Goal: Register for event/course

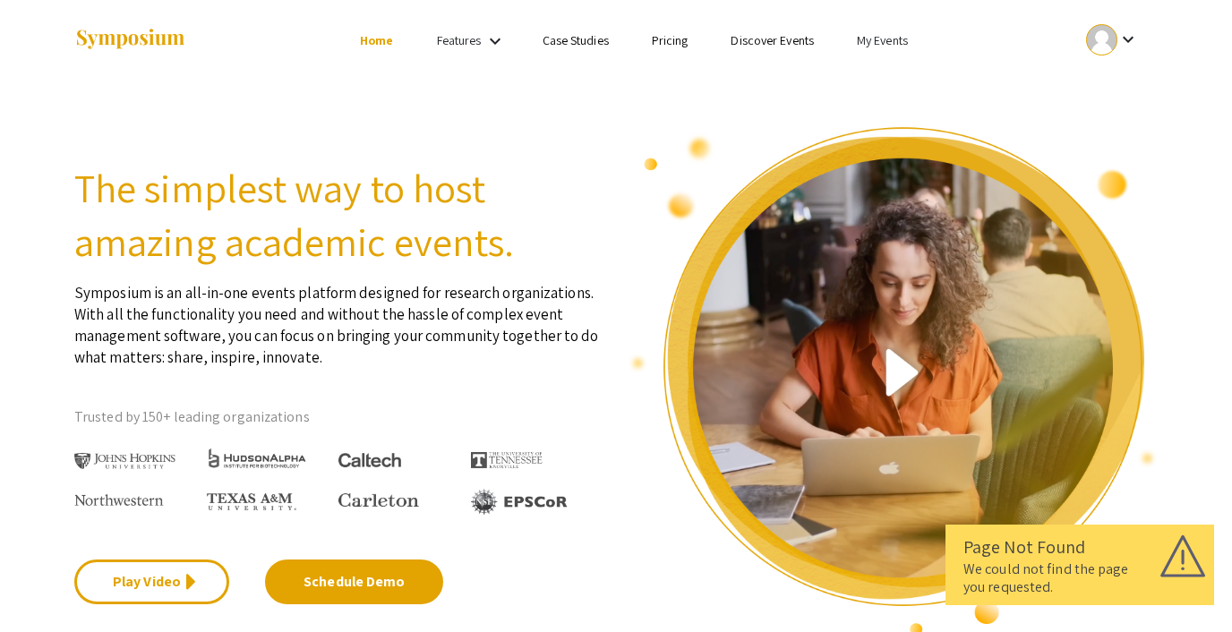
click at [872, 36] on link "My Events" at bounding box center [882, 40] width 51 height 16
click at [764, 44] on div at bounding box center [616, 316] width 1232 height 632
click at [764, 44] on link "Discover Events" at bounding box center [772, 40] width 83 height 16
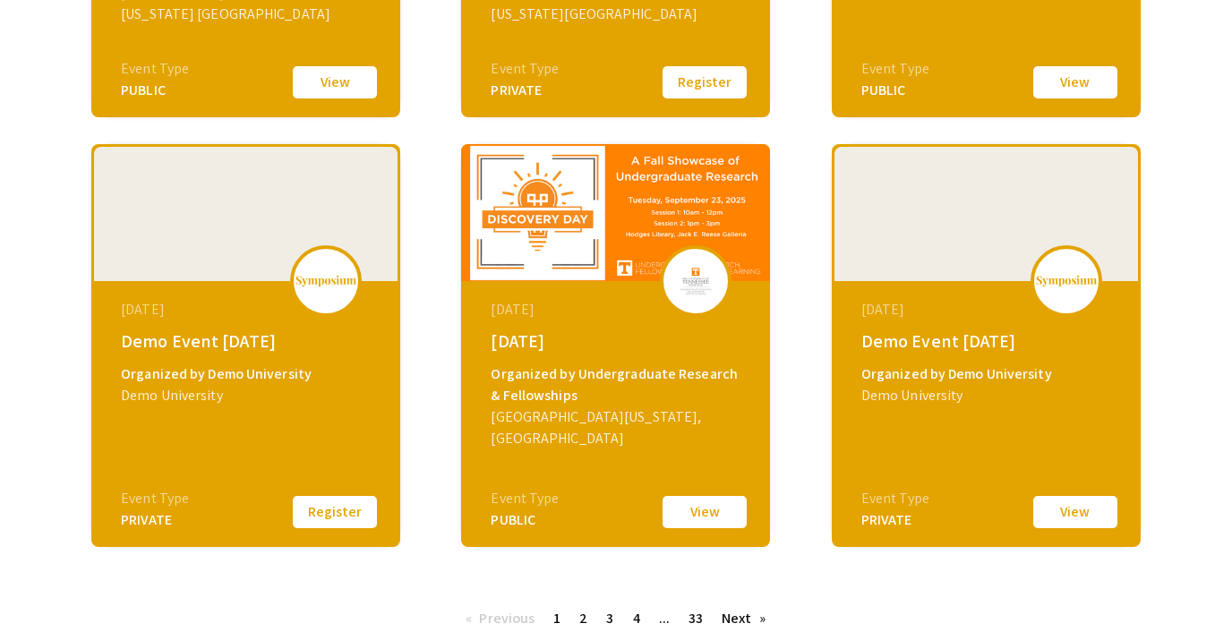
scroll to position [600, 0]
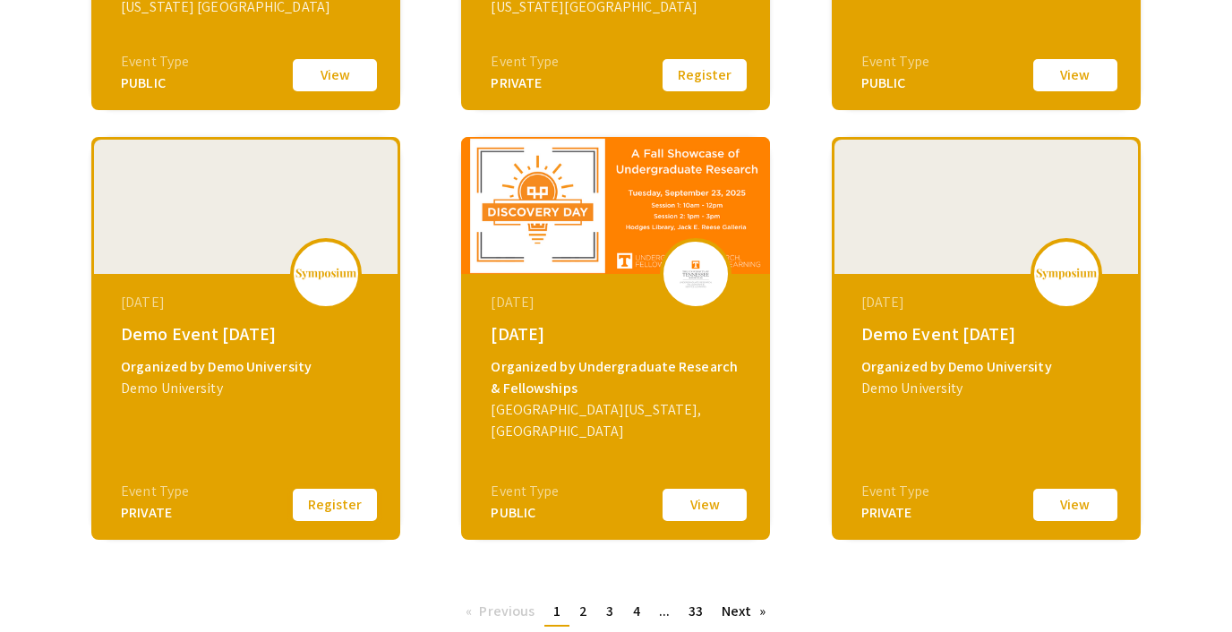
click at [347, 510] on button "Register" at bounding box center [335, 505] width 90 height 38
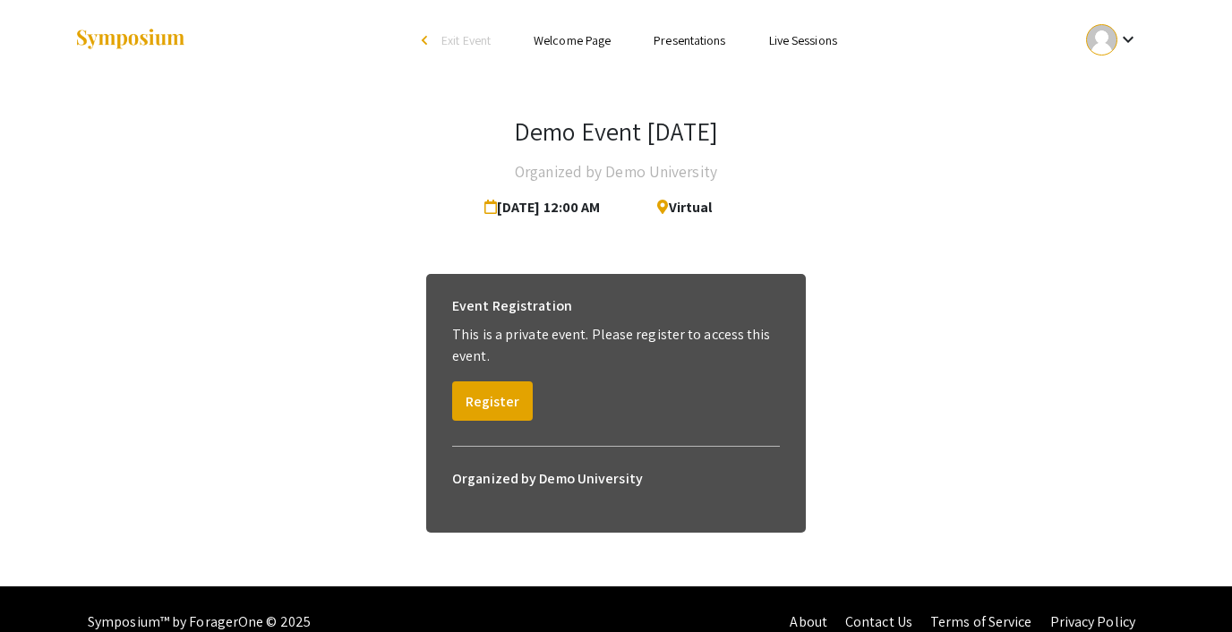
scroll to position [26, 0]
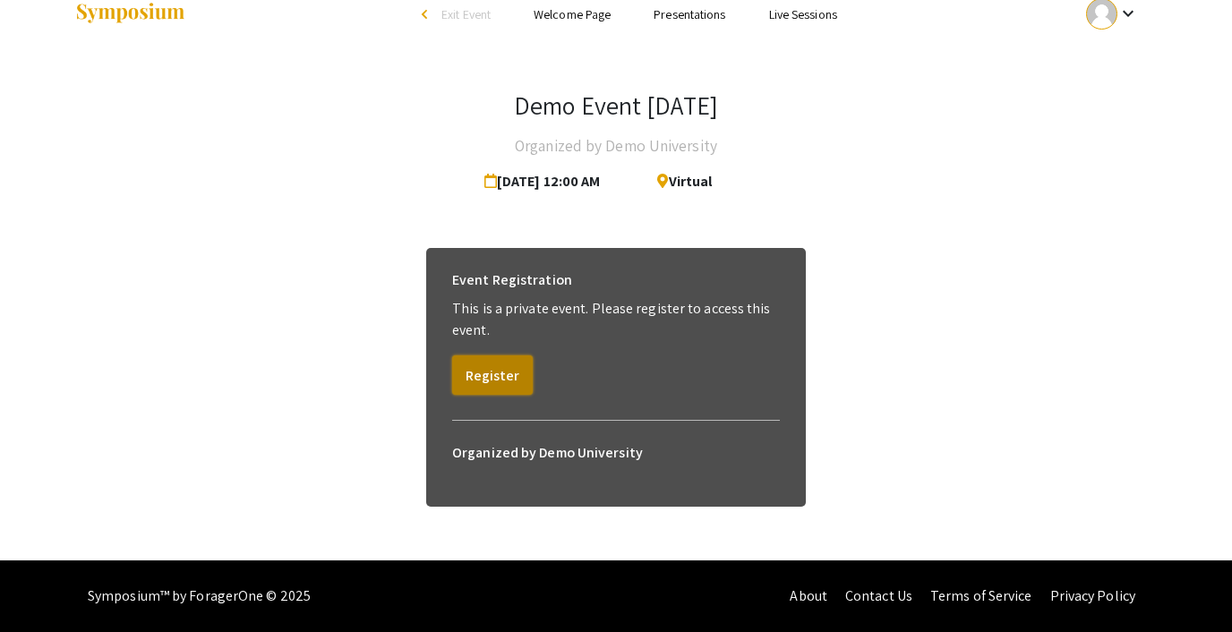
click at [475, 374] on button "Register" at bounding box center [492, 375] width 81 height 39
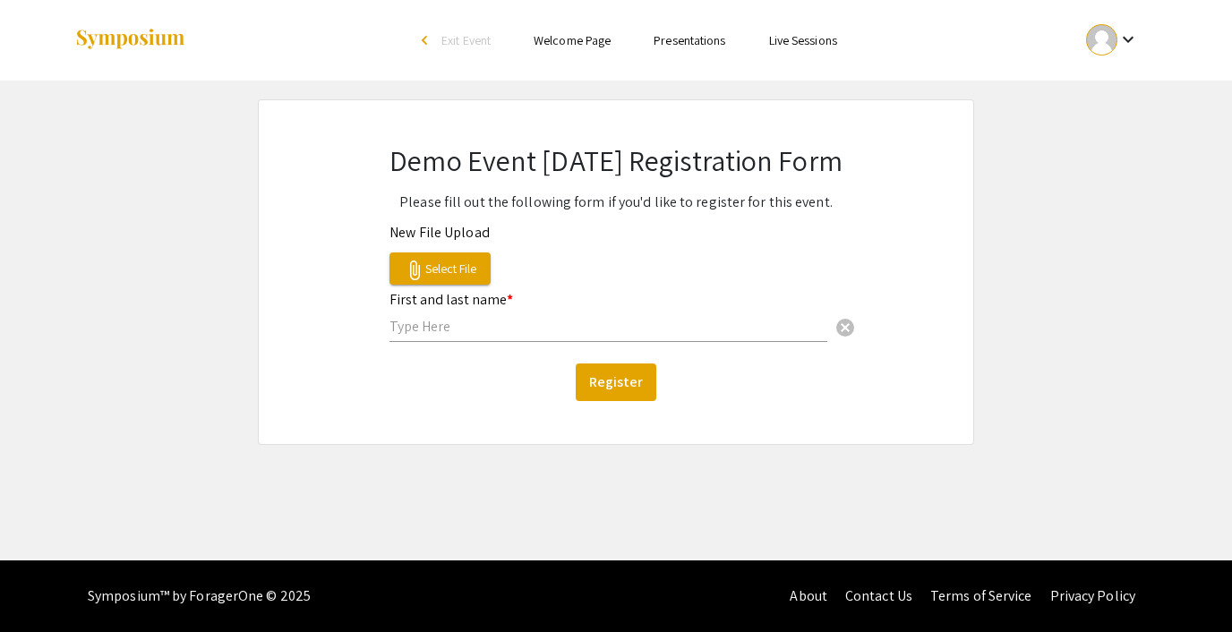
click at [445, 328] on input "text" at bounding box center [609, 326] width 438 height 19
type input "s"
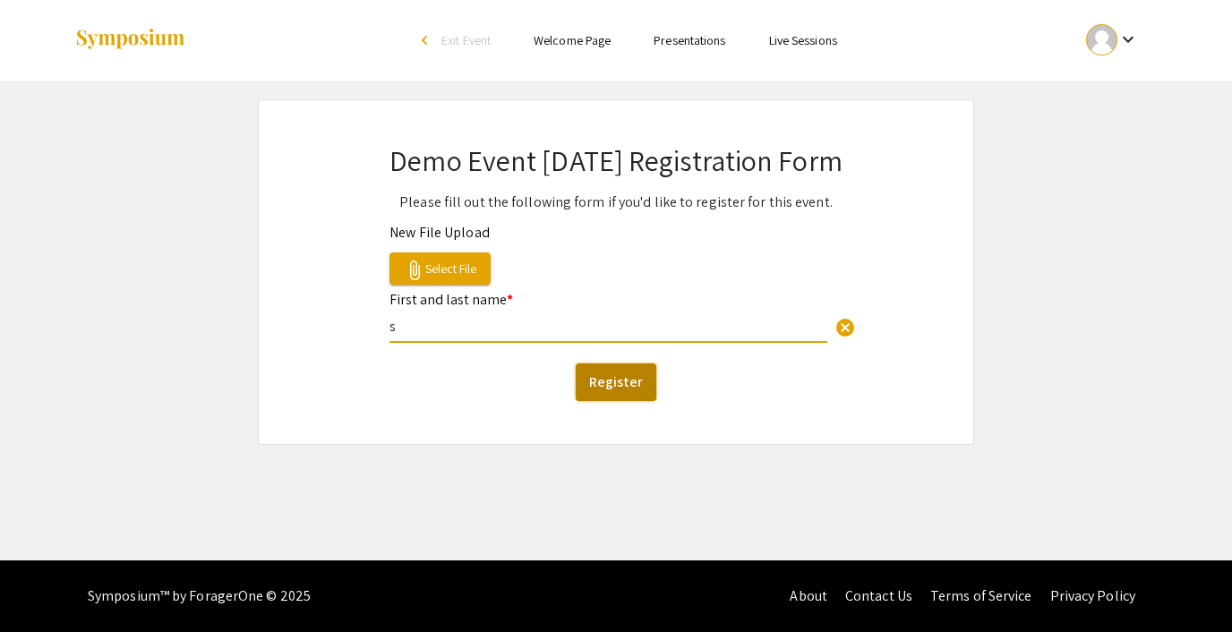
click at [635, 376] on button "Register" at bounding box center [616, 383] width 81 height 38
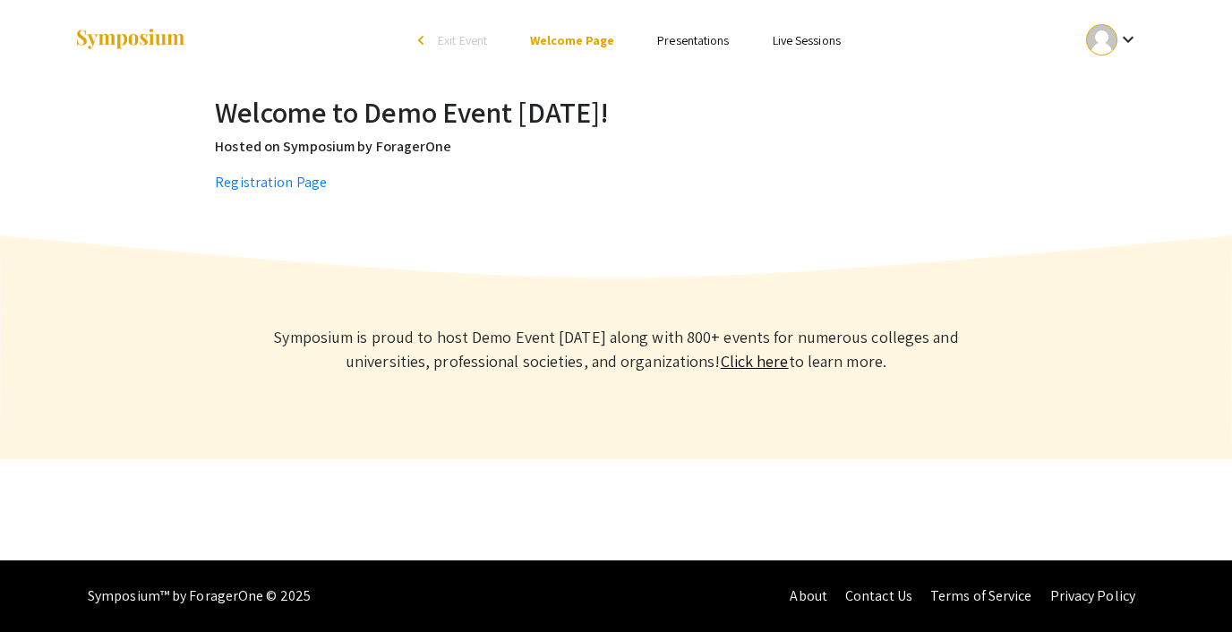
click at [454, 34] on span "Exit Event" at bounding box center [462, 40] width 49 height 16
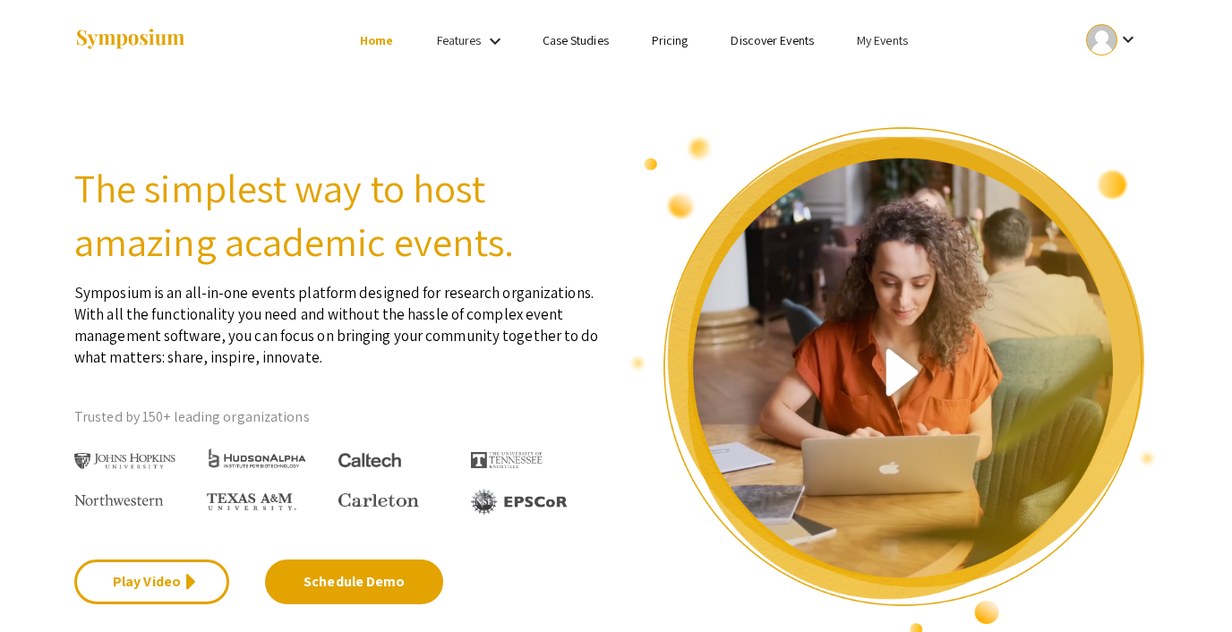
click at [870, 35] on link "My Events" at bounding box center [882, 40] width 51 height 16
click at [879, 69] on button "Events I've organized" at bounding box center [911, 79] width 153 height 43
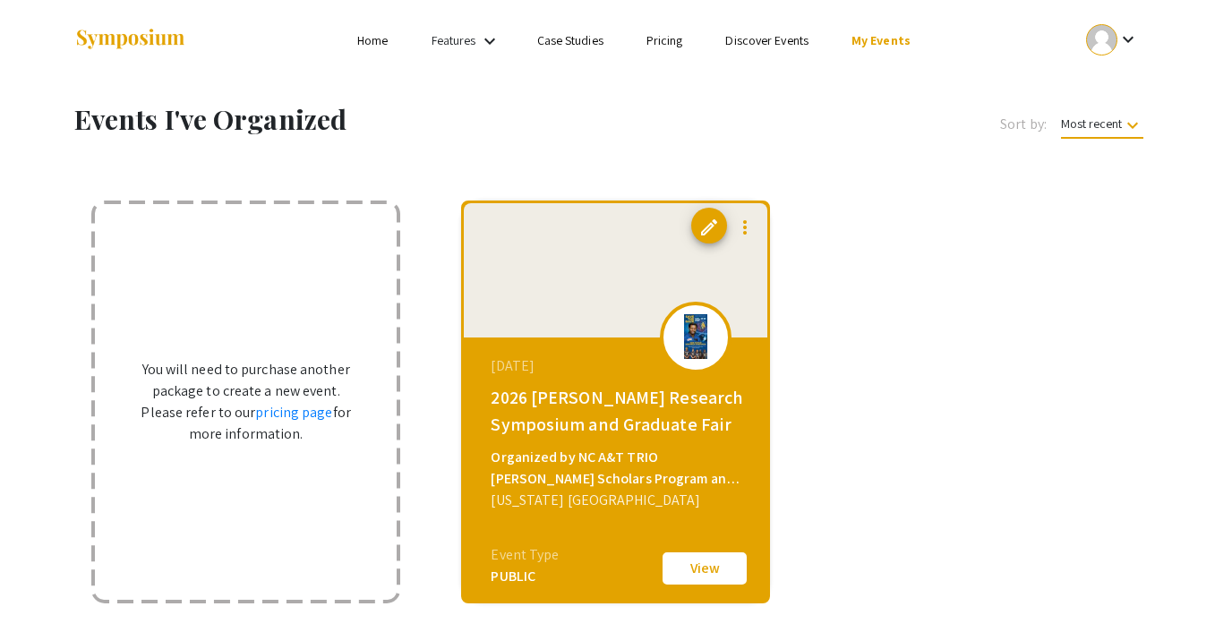
click at [771, 35] on link "Discover Events" at bounding box center [766, 40] width 83 height 16
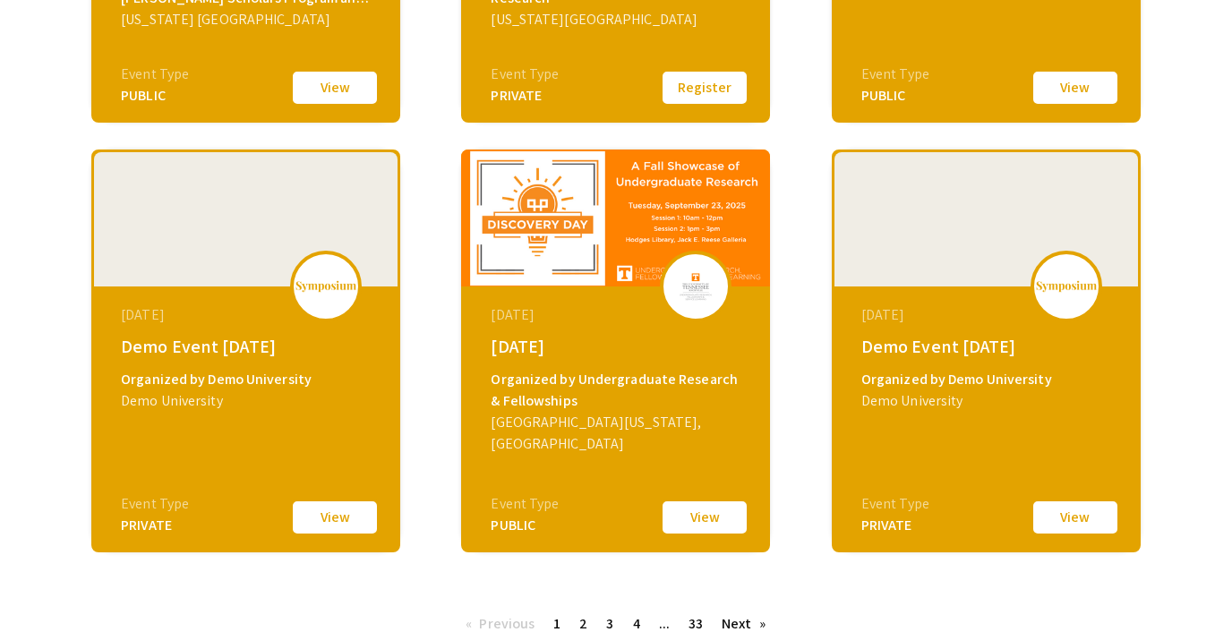
scroll to position [614, 0]
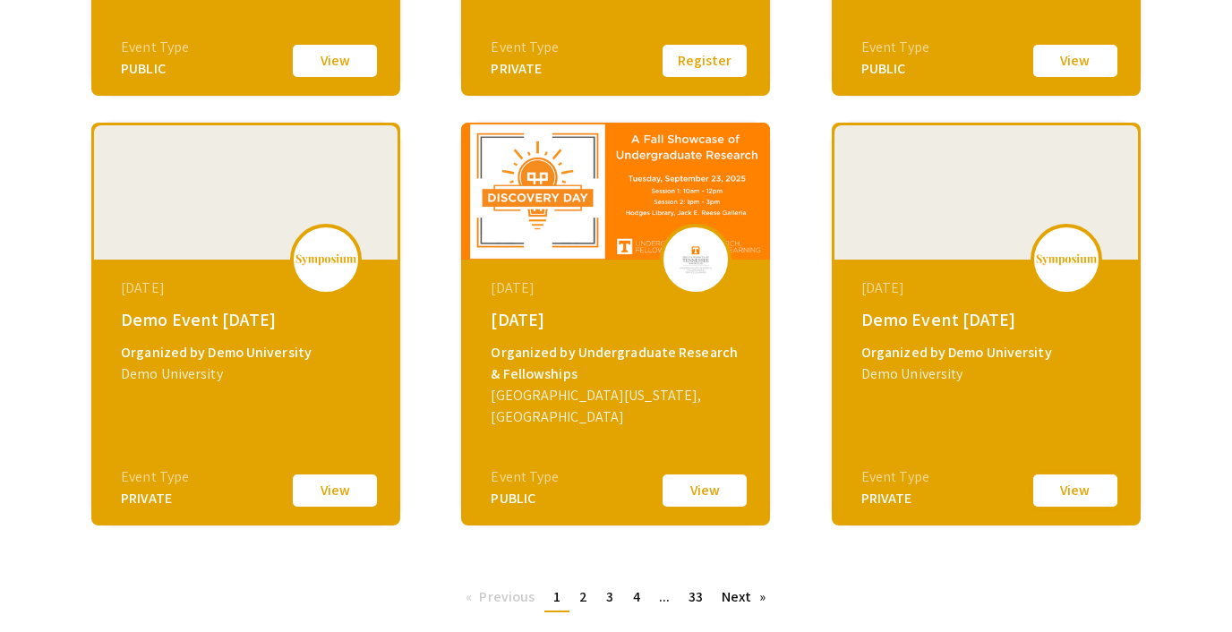
click at [1046, 485] on button "View" at bounding box center [1076, 491] width 90 height 38
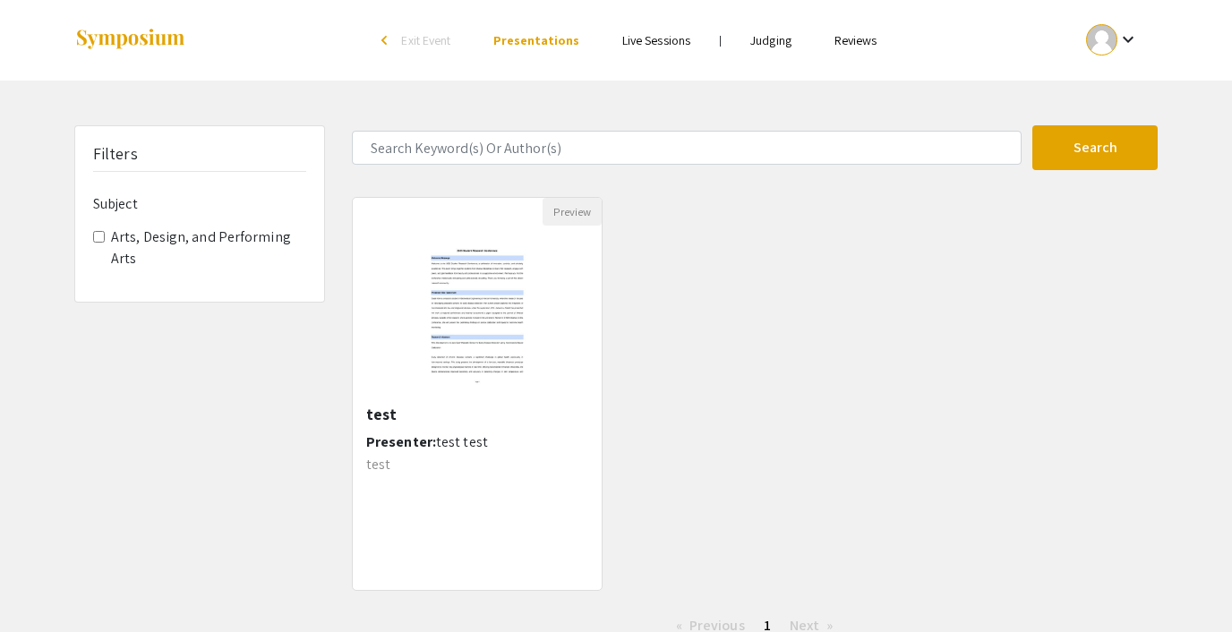
click at [441, 37] on span "Exit Event" at bounding box center [425, 40] width 49 height 16
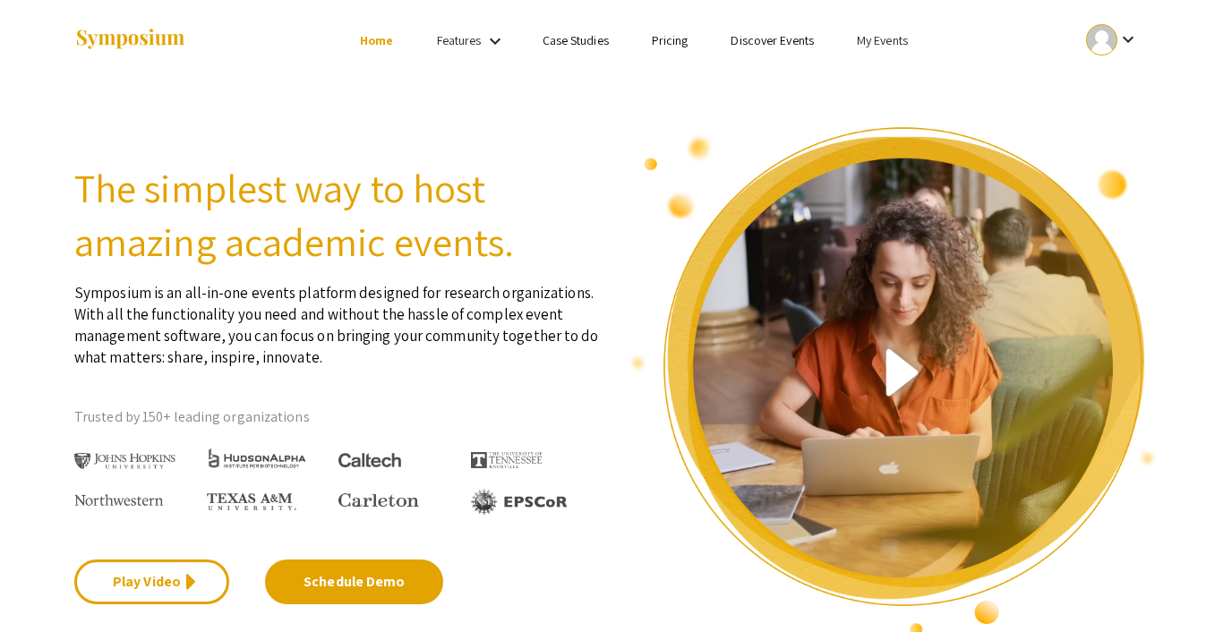
click at [875, 37] on link "My Events" at bounding box center [882, 40] width 51 height 16
click at [887, 65] on button "Events I've organized" at bounding box center [911, 79] width 153 height 43
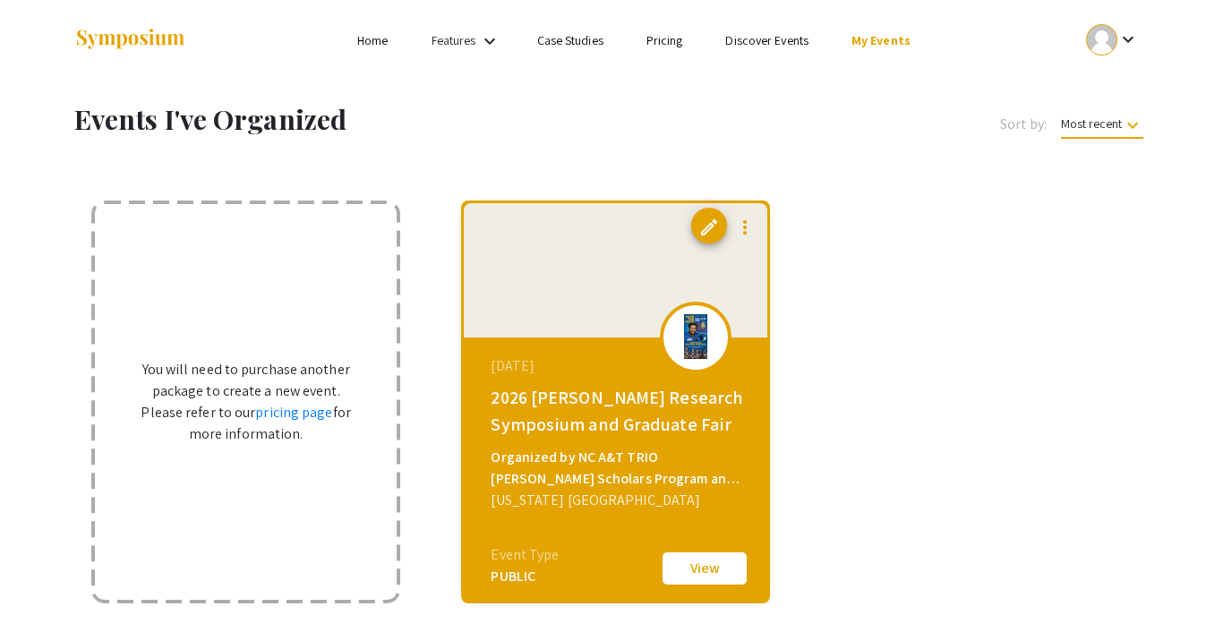
click at [773, 42] on link "Discover Events" at bounding box center [766, 40] width 83 height 16
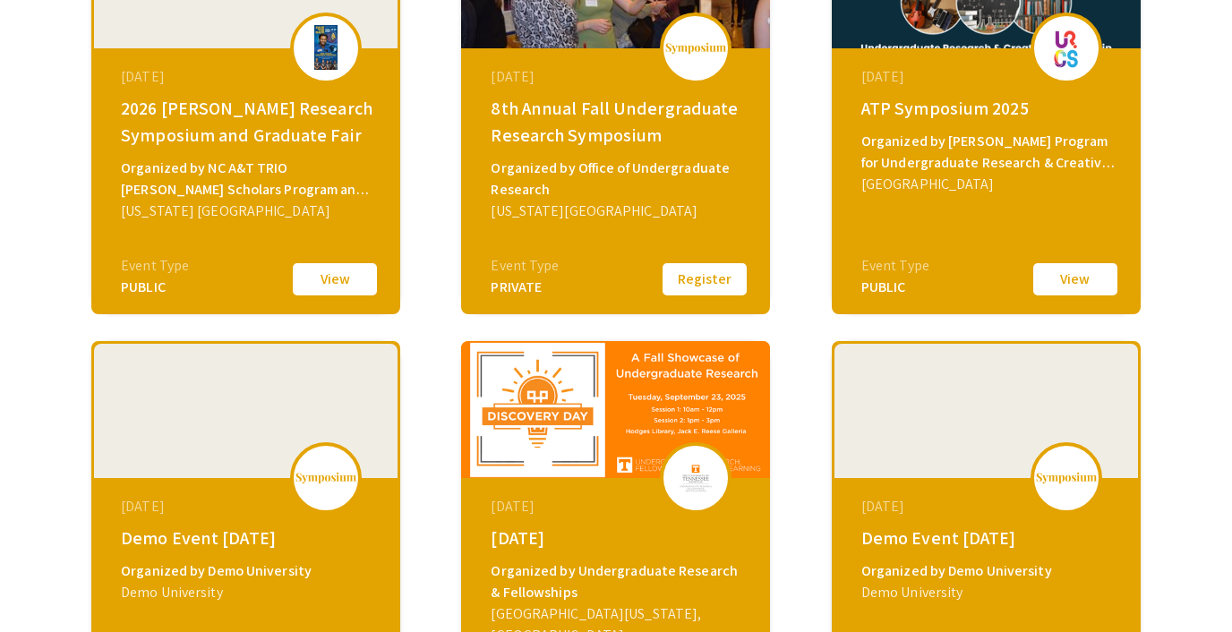
scroll to position [752, 0]
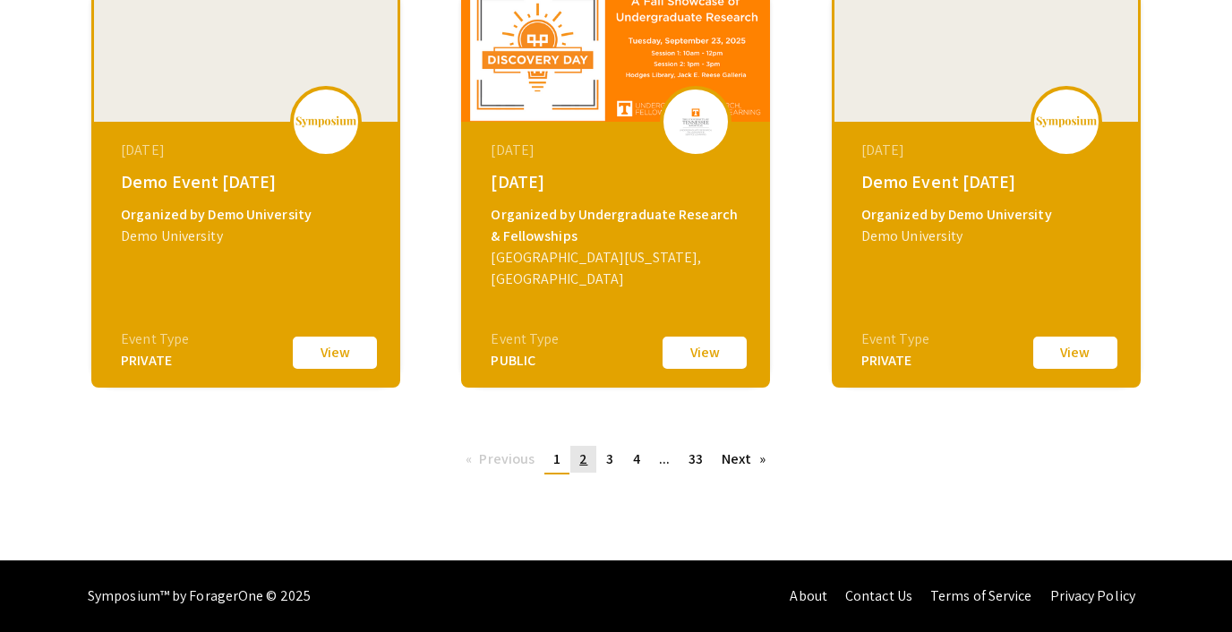
click at [581, 457] on span "2" at bounding box center [583, 459] width 8 height 19
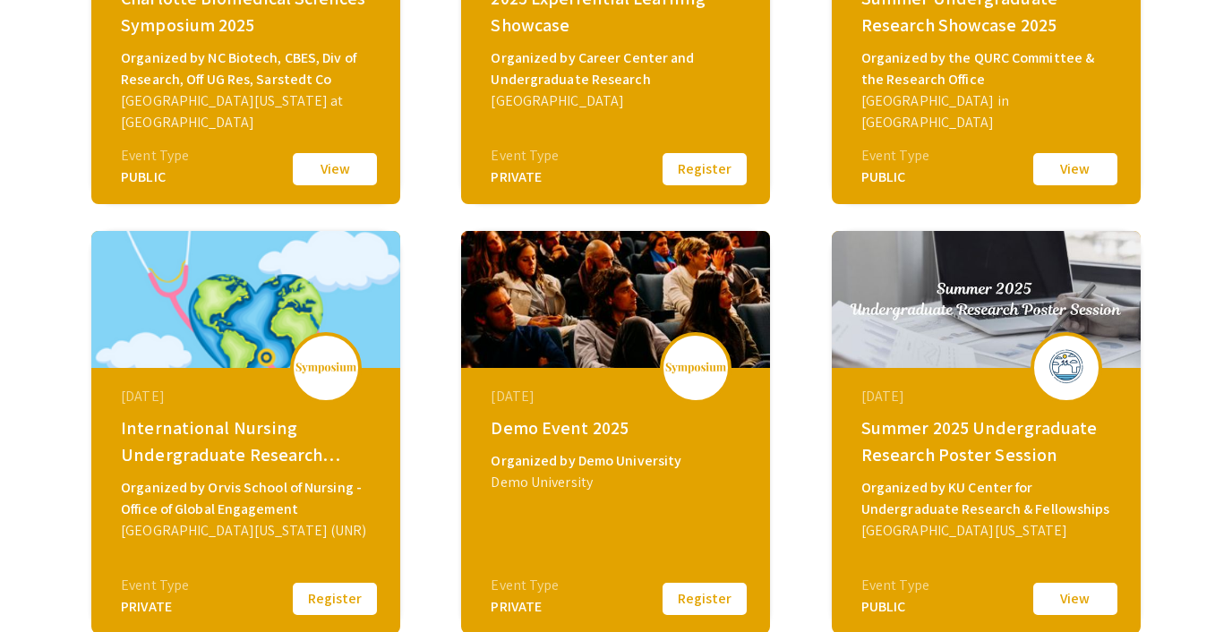
scroll to position [584, 0]
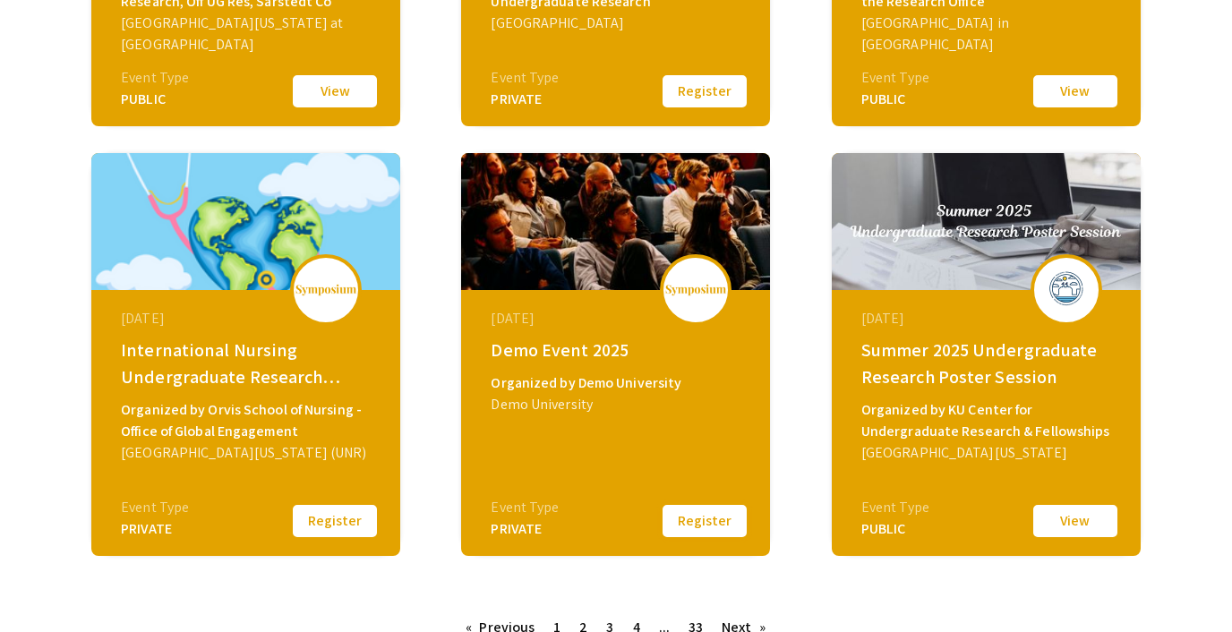
click at [686, 528] on button "Register" at bounding box center [705, 521] width 90 height 38
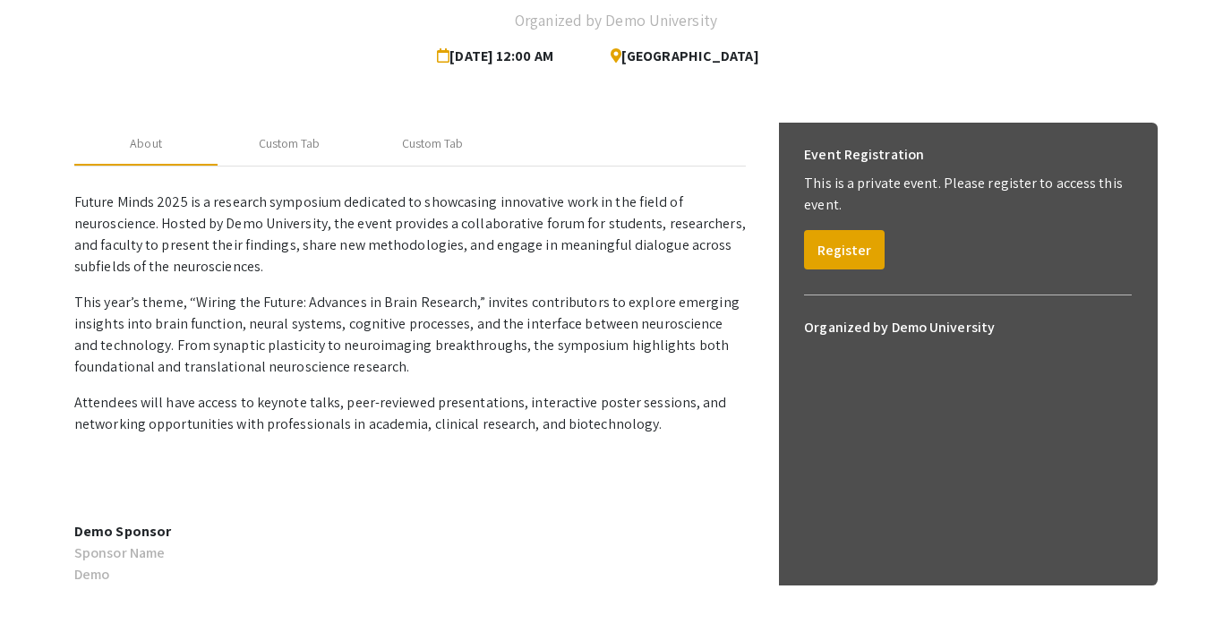
scroll to position [152, 0]
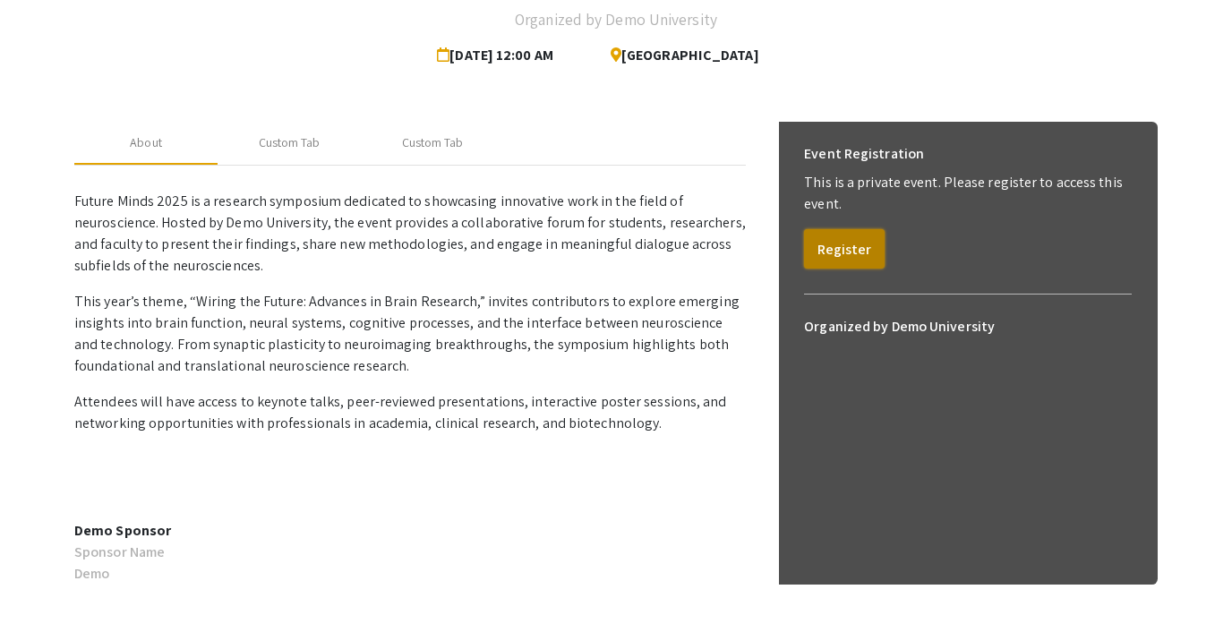
click at [849, 254] on button "Register" at bounding box center [844, 248] width 81 height 39
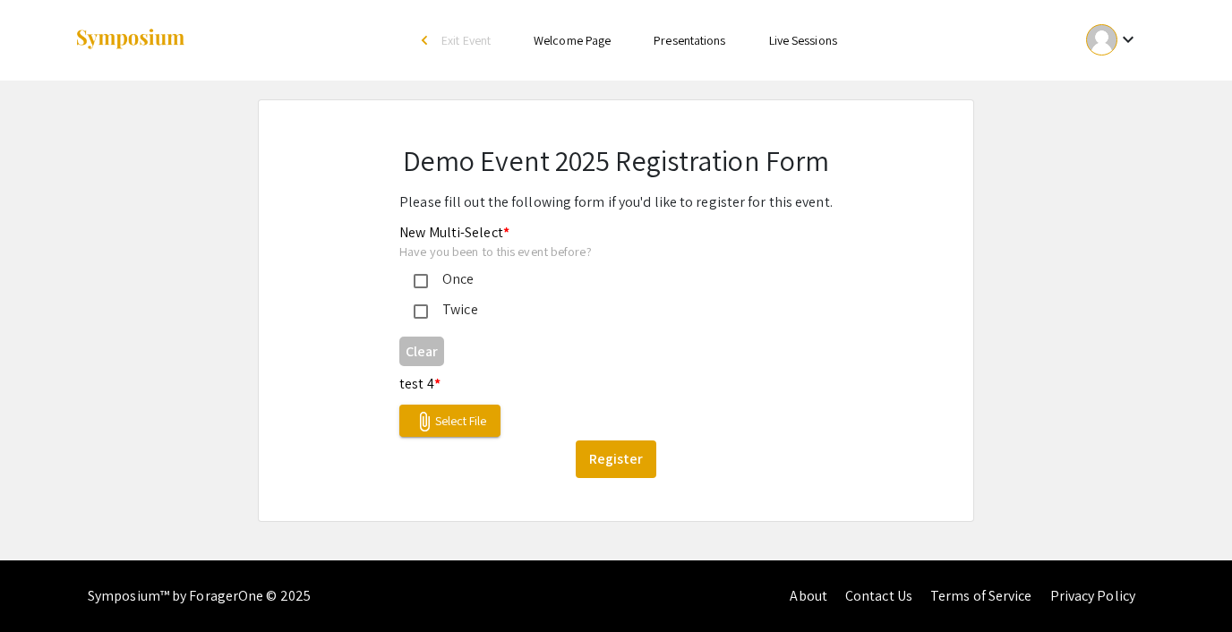
click at [423, 280] on mat-pseudo-checkbox at bounding box center [421, 281] width 14 height 14
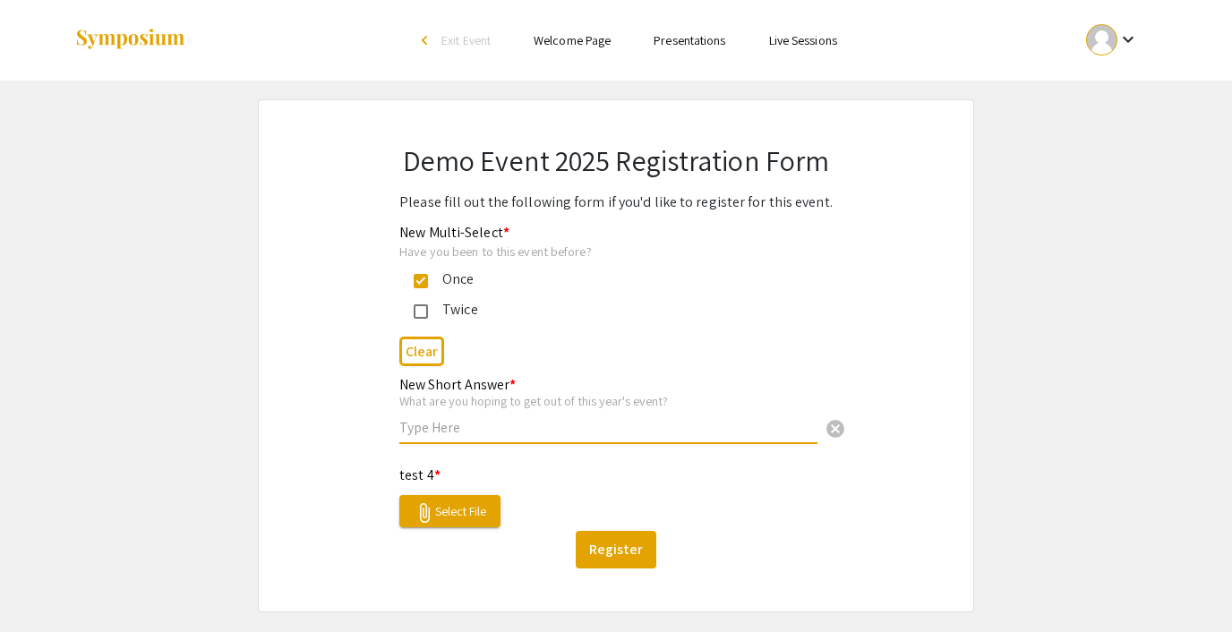
click at [582, 418] on input "text" at bounding box center [608, 427] width 418 height 19
type input "x"
click at [630, 557] on button "Register" at bounding box center [616, 550] width 81 height 38
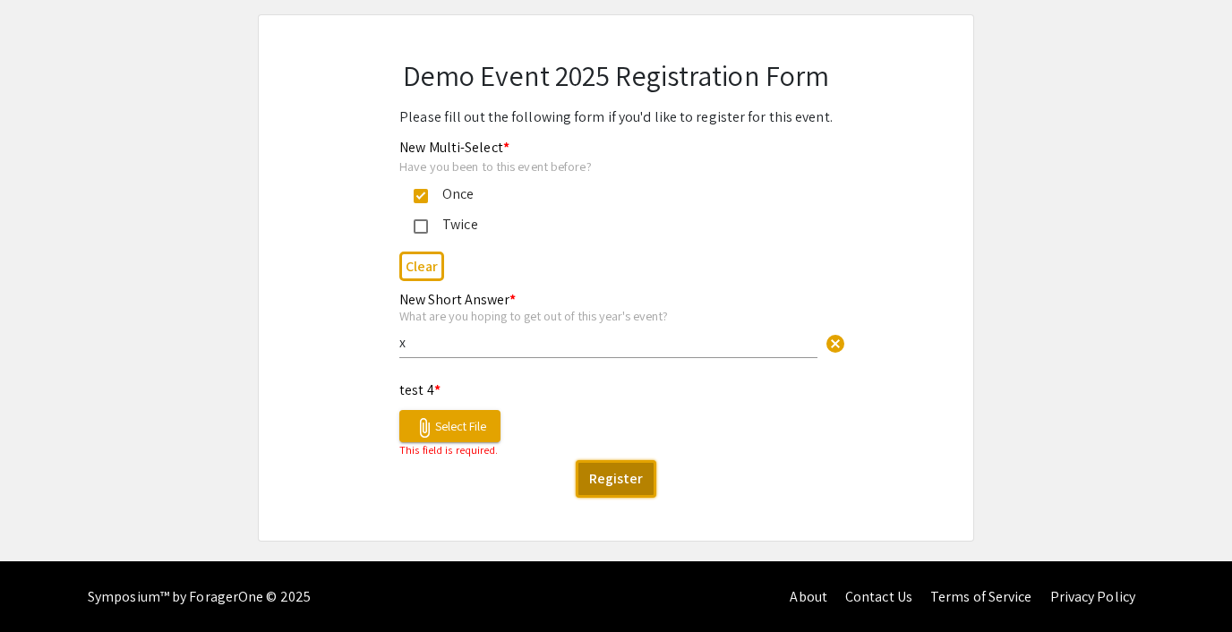
scroll to position [86, 0]
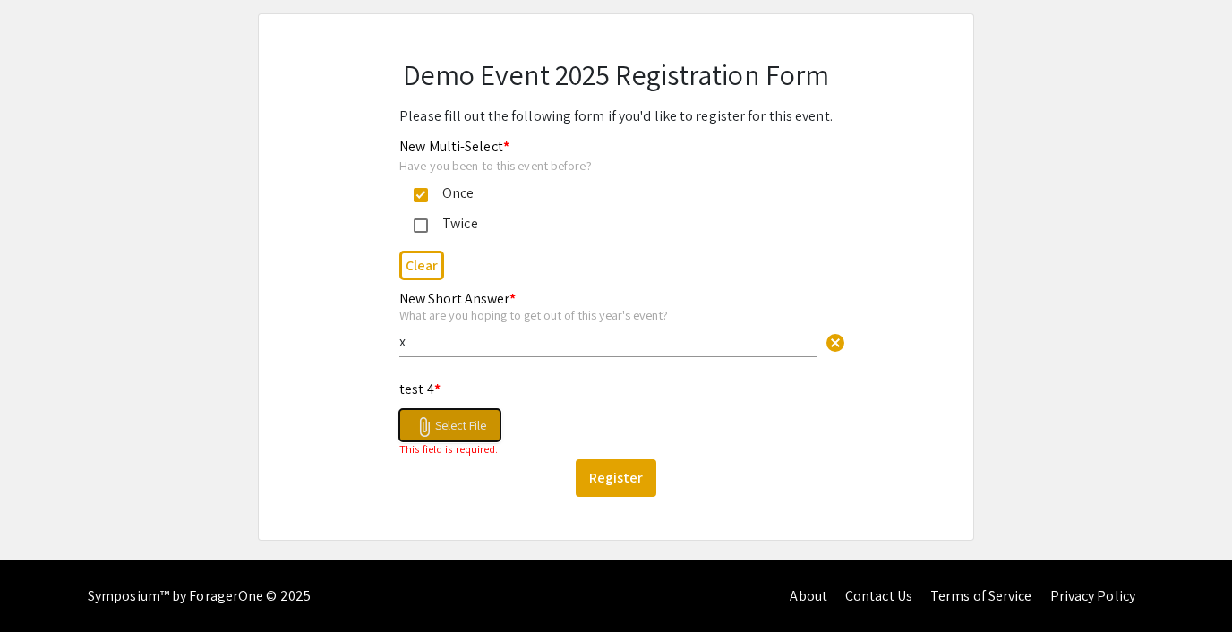
click at [467, 439] on button "attach_file Select File" at bounding box center [449, 425] width 101 height 32
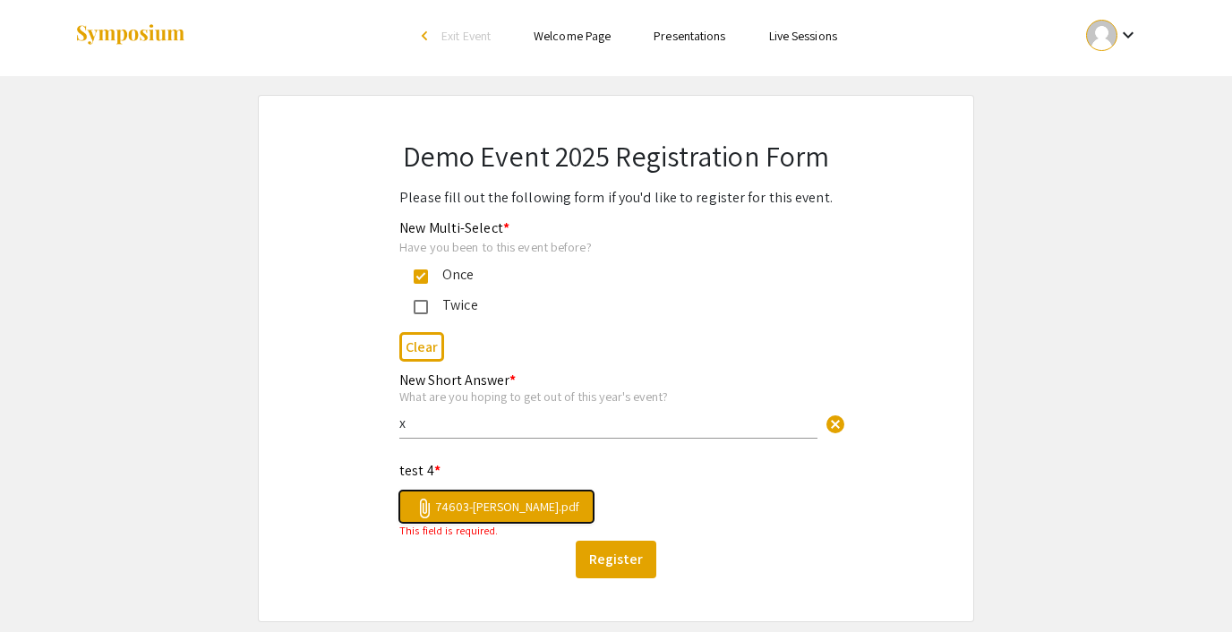
scroll to position [21, 0]
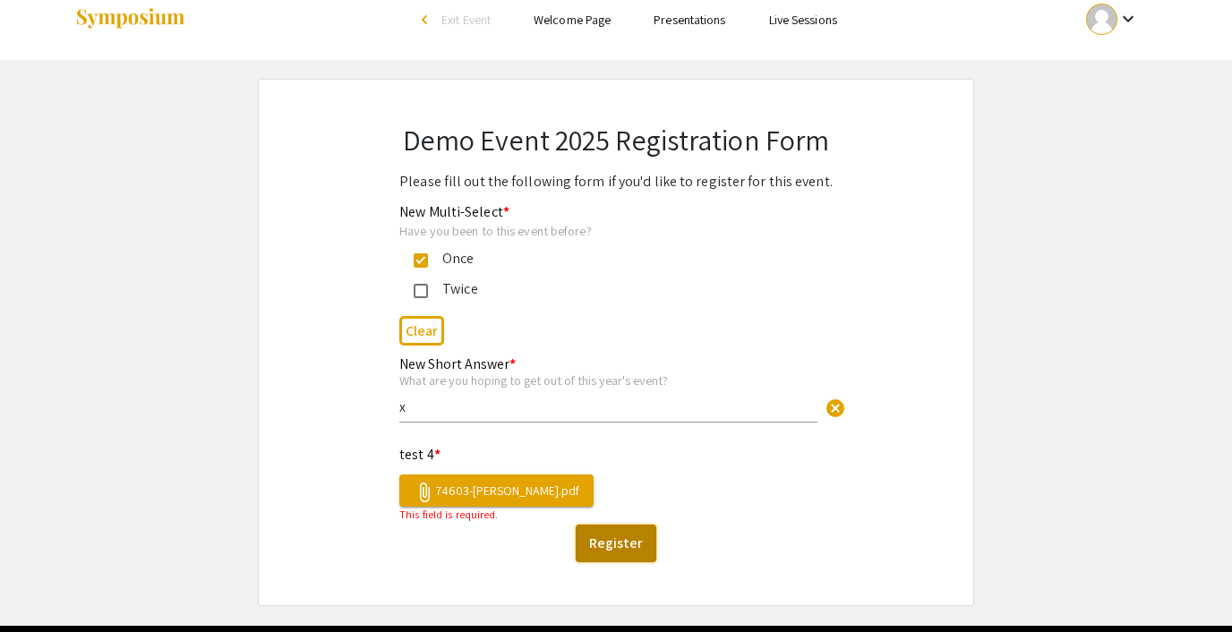
click at [629, 551] on button "Register" at bounding box center [616, 544] width 81 height 38
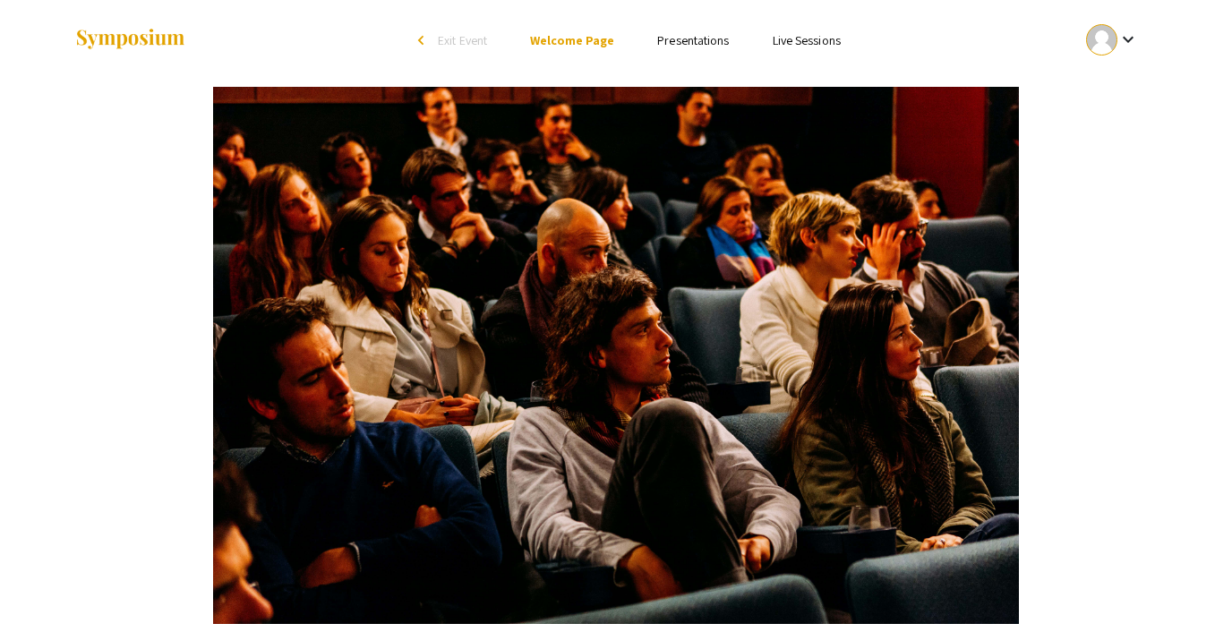
click at [441, 40] on span "Exit Event" at bounding box center [462, 40] width 49 height 16
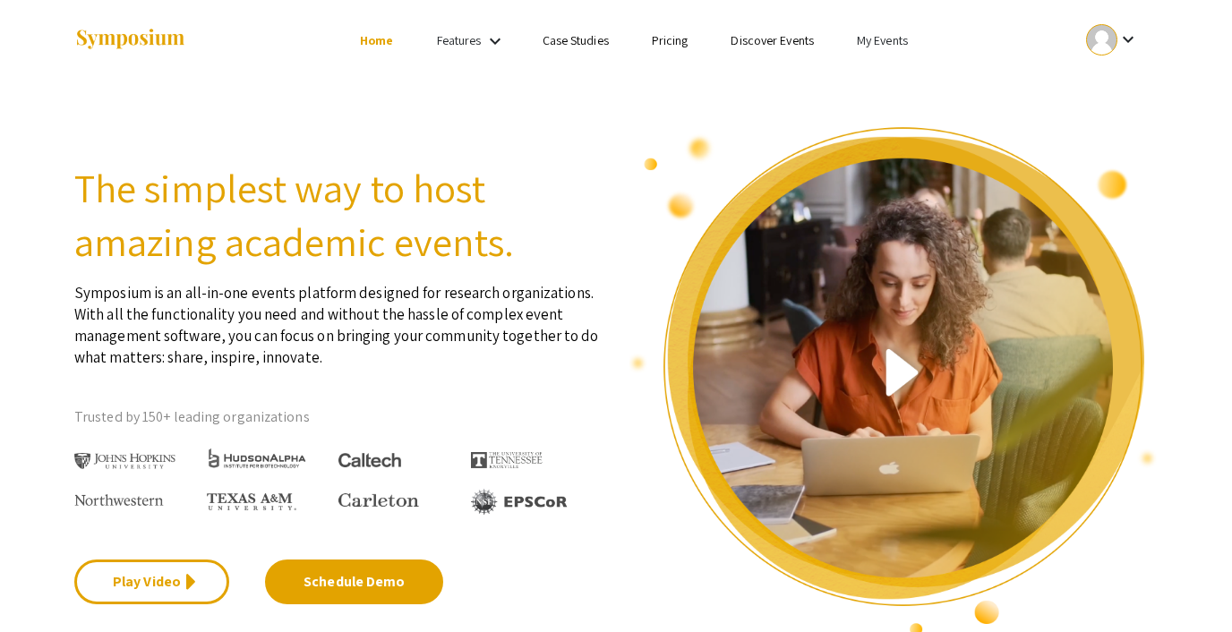
click at [873, 46] on link "My Events" at bounding box center [882, 40] width 51 height 16
click at [887, 73] on button "Events I've organized" at bounding box center [911, 79] width 153 height 43
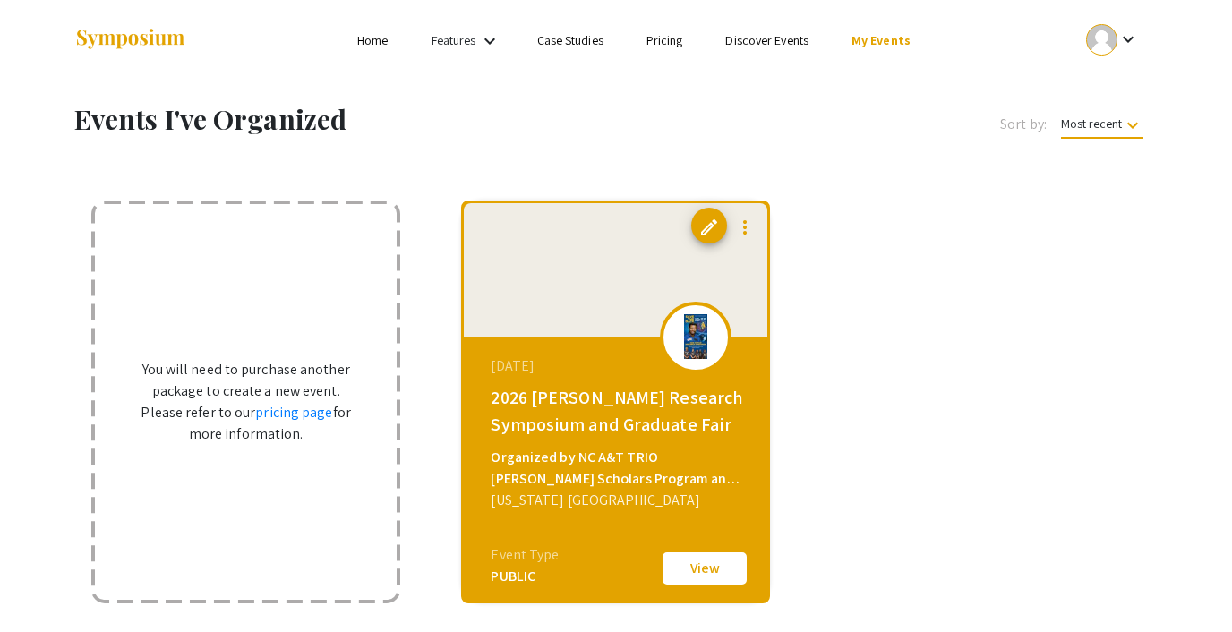
click at [1102, 47] on div at bounding box center [1101, 39] width 31 height 31
click at [1080, 193] on button "Sign out" at bounding box center [1123, 174] width 110 height 43
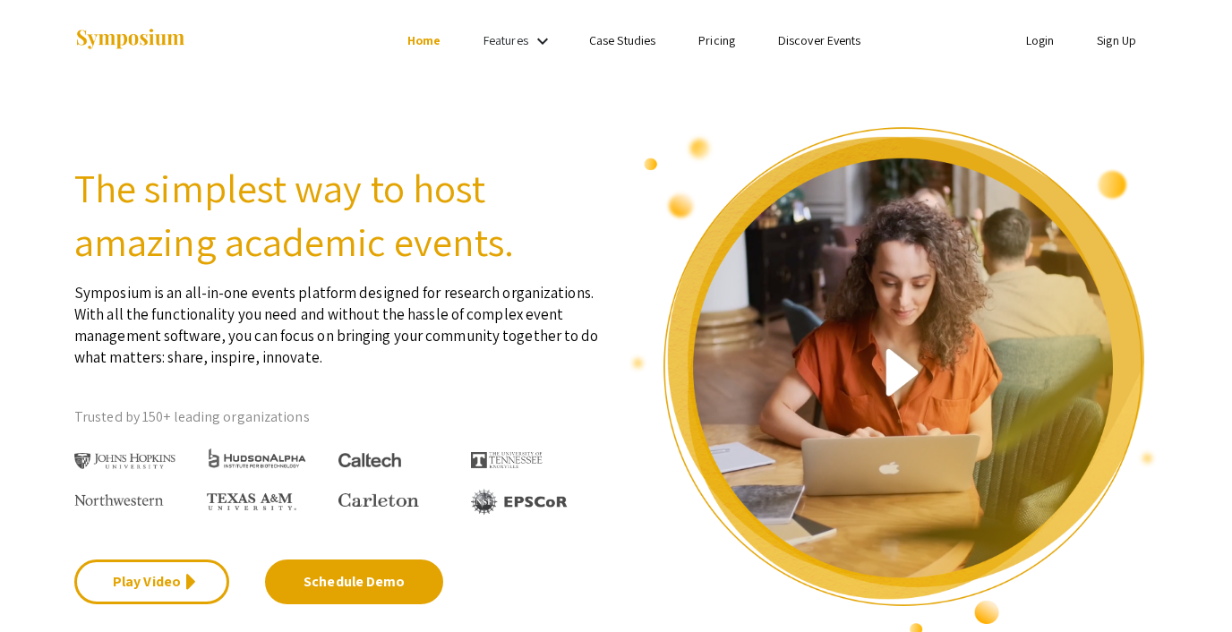
click at [1042, 46] on link "Login" at bounding box center [1040, 40] width 29 height 16
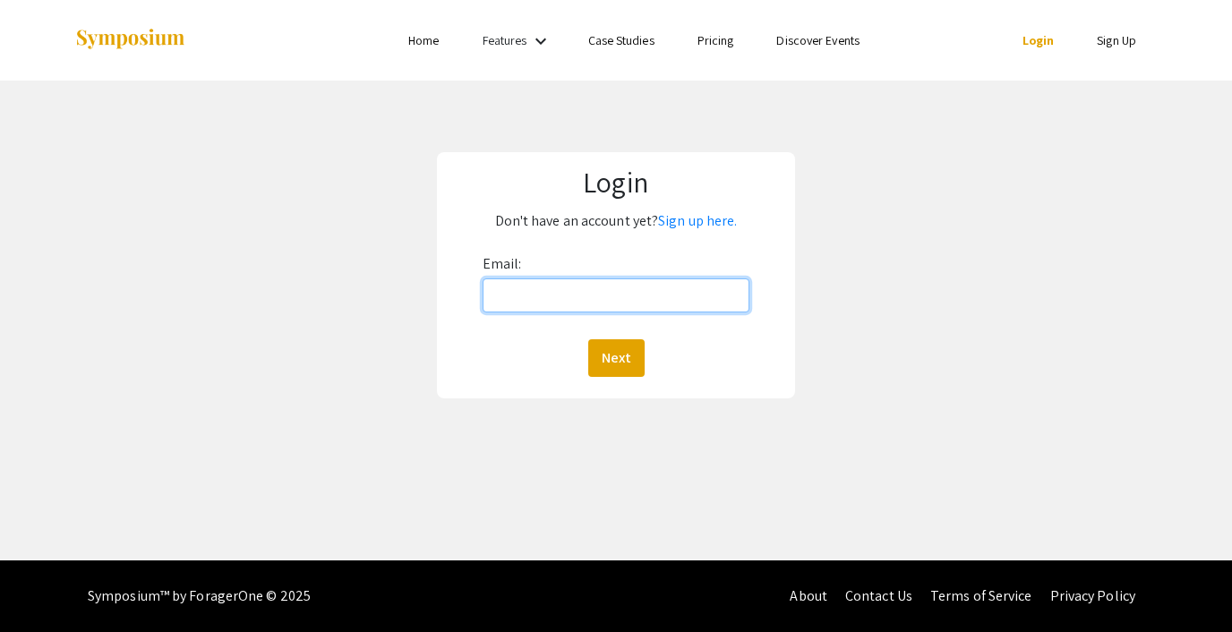
click at [635, 287] on input "Email:" at bounding box center [616, 296] width 267 height 34
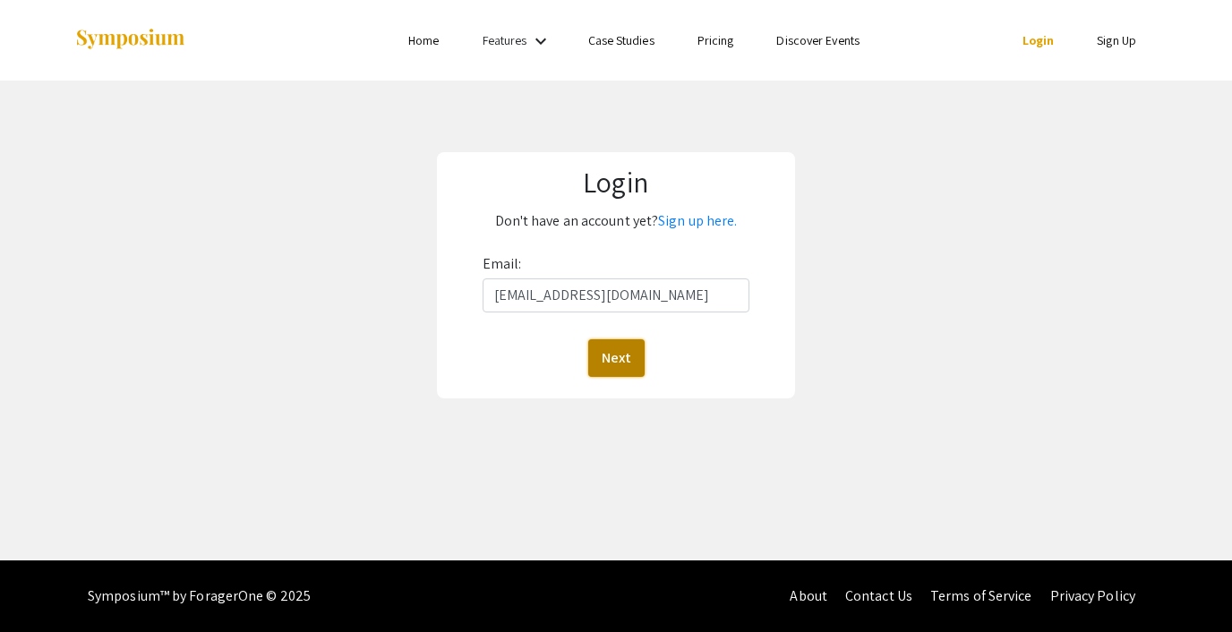
click at [630, 340] on button "Next" at bounding box center [616, 358] width 56 height 38
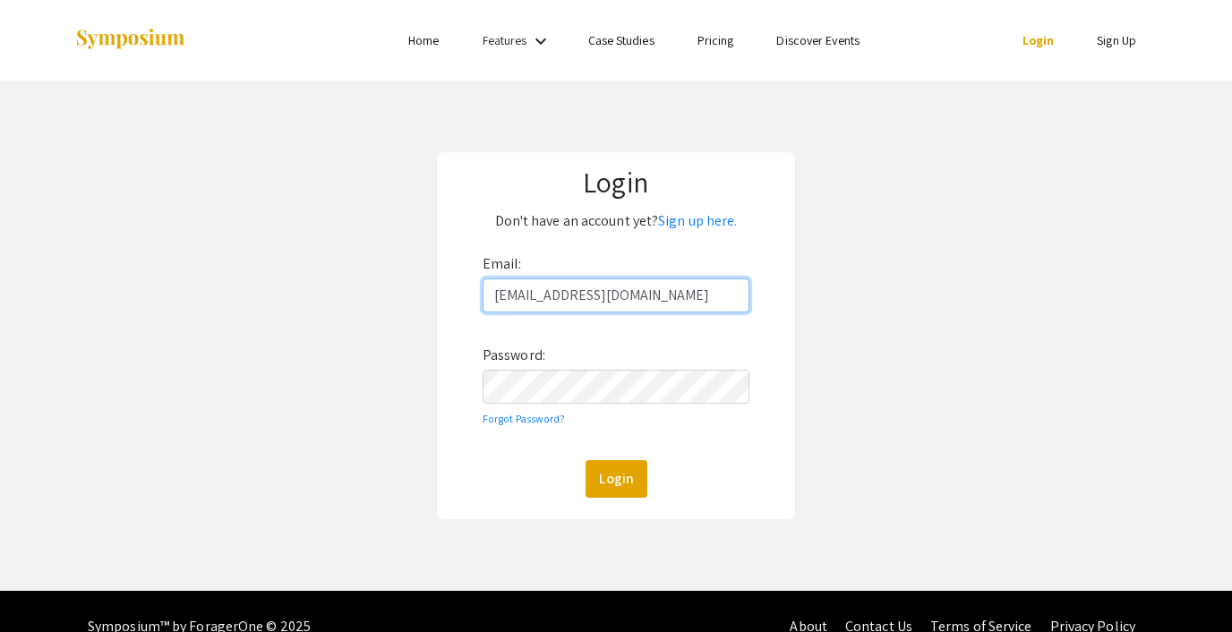
click at [631, 297] on input "[EMAIL_ADDRESS][DOMAIN_NAME]" at bounding box center [616, 296] width 267 height 34
type input "[EMAIL_ADDRESS][DOMAIN_NAME]"
click at [611, 489] on button "Login" at bounding box center [617, 479] width 62 height 38
